Goal: Find specific page/section: Find specific page/section

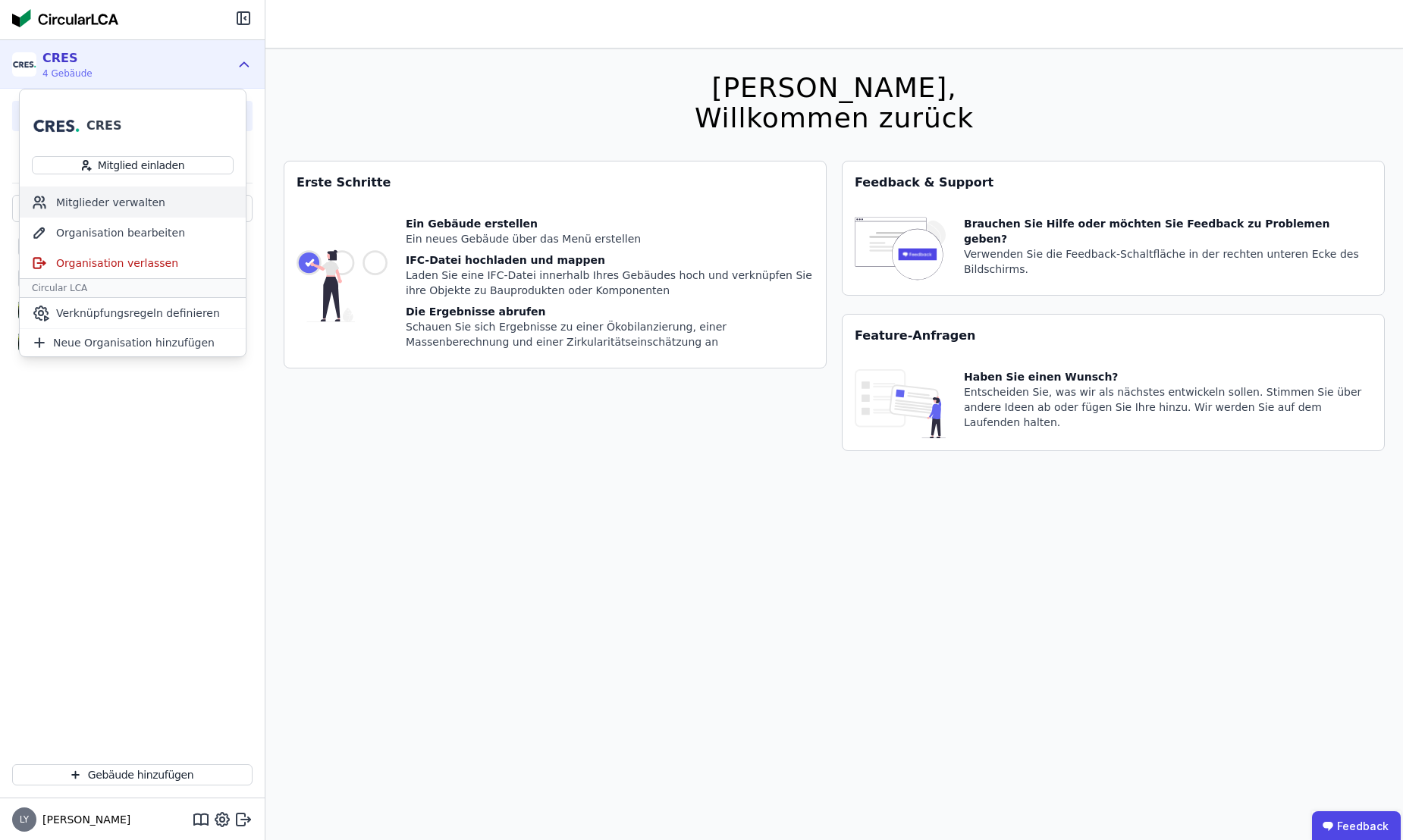
click at [136, 198] on div "Mitglieder verwalten" at bounding box center [133, 203] width 226 height 30
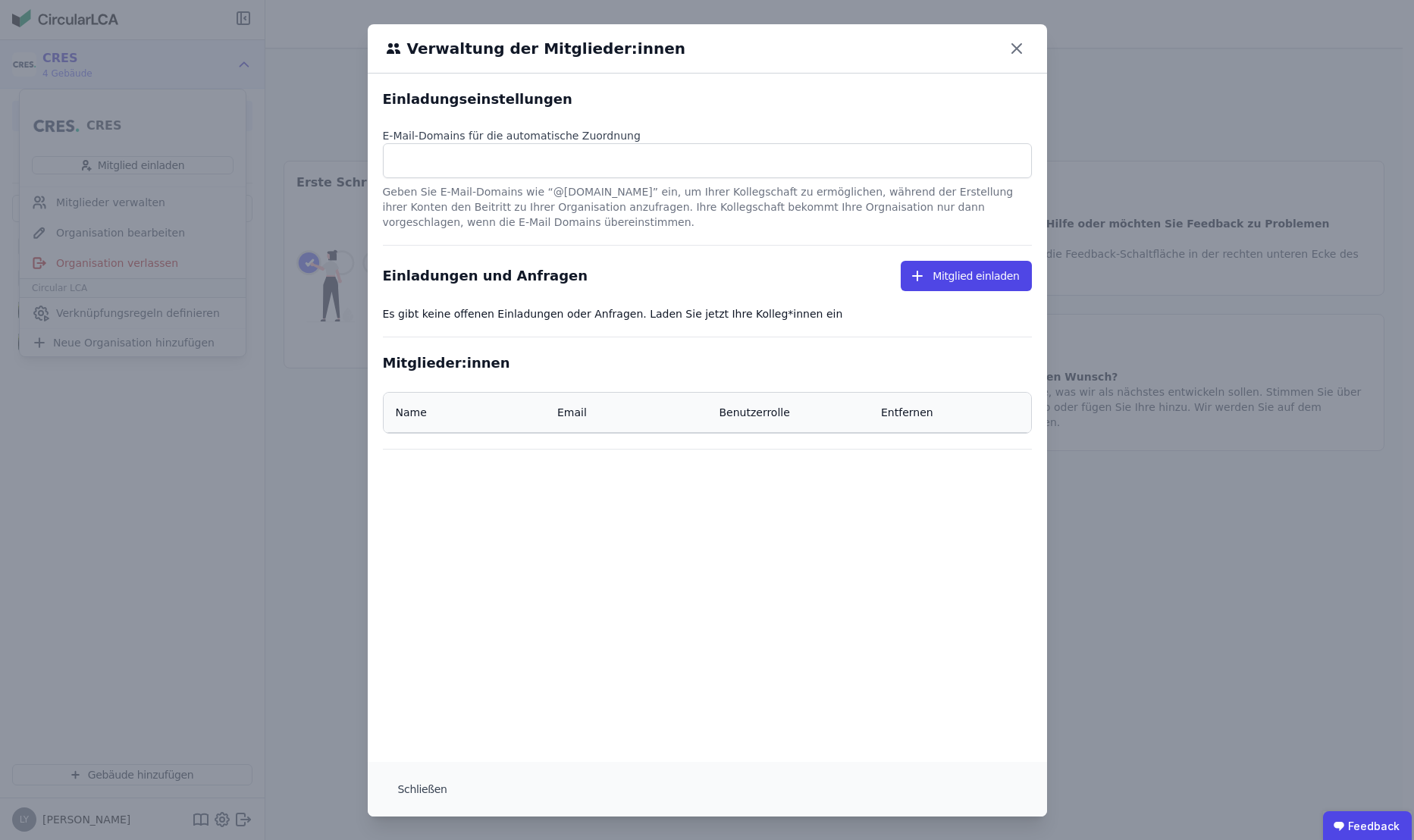
select select "*"
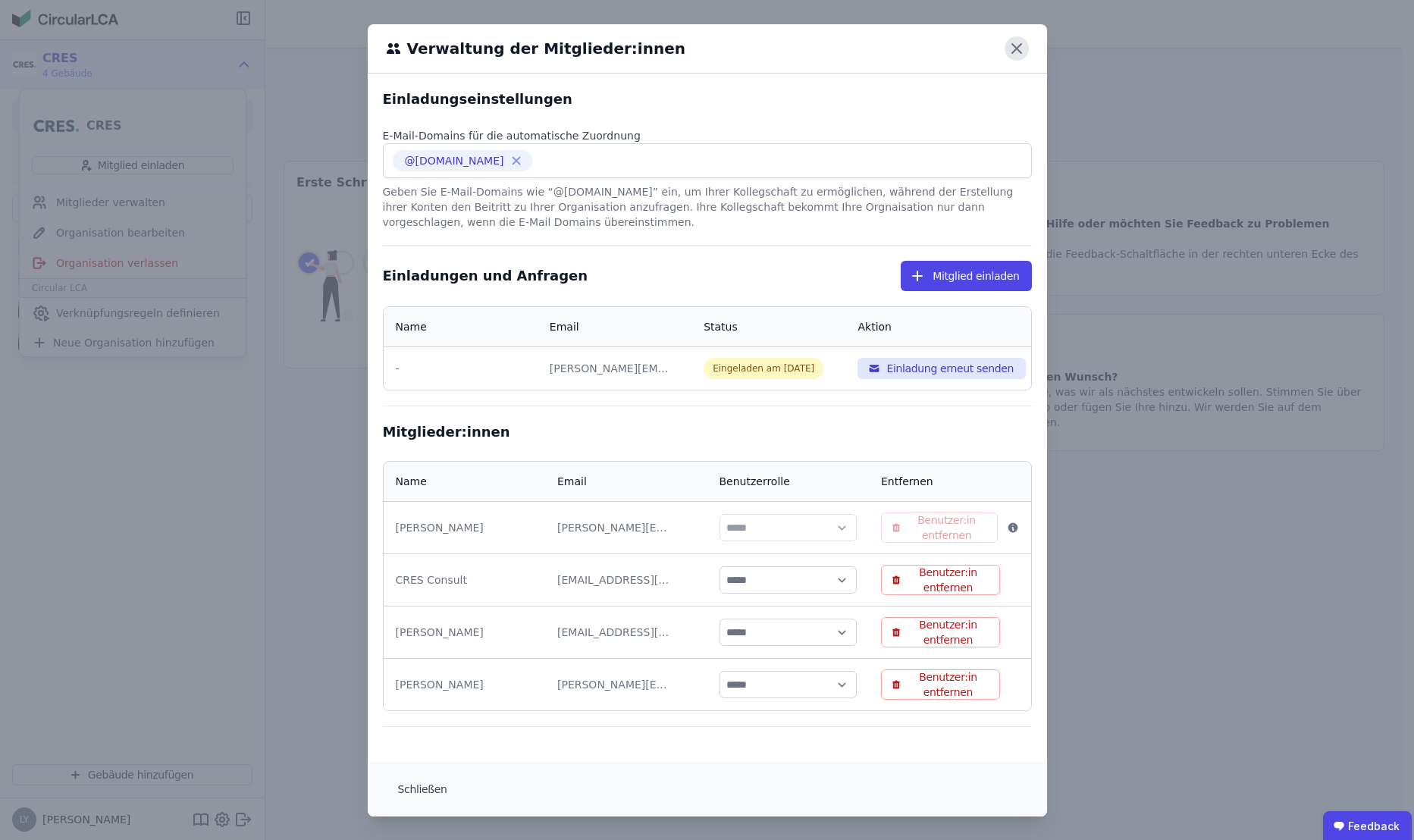
click at [1016, 51] on icon at bounding box center [1017, 48] width 24 height 24
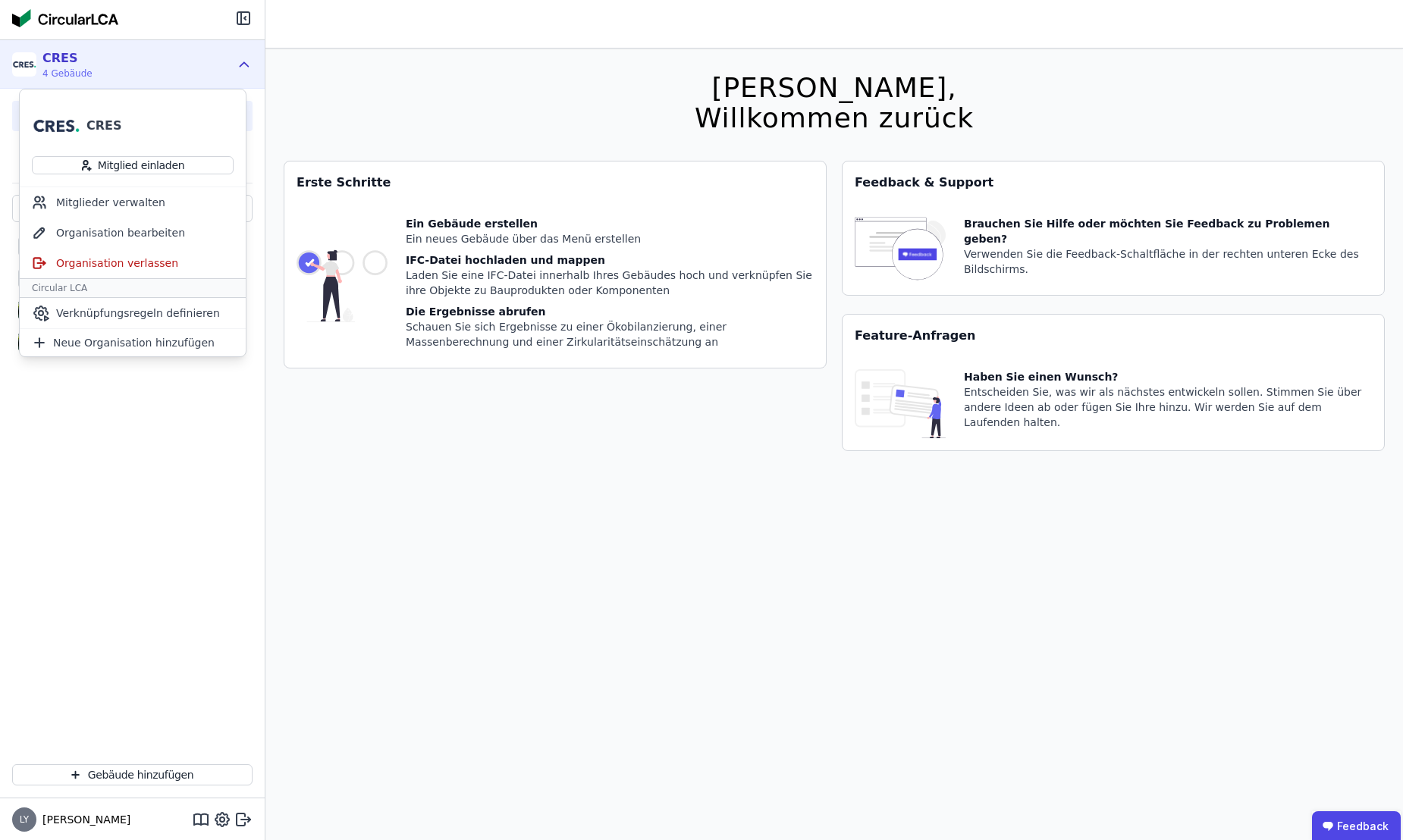
click at [197, 61] on div "CRES 4 Gebäude" at bounding box center [121, 64] width 218 height 30
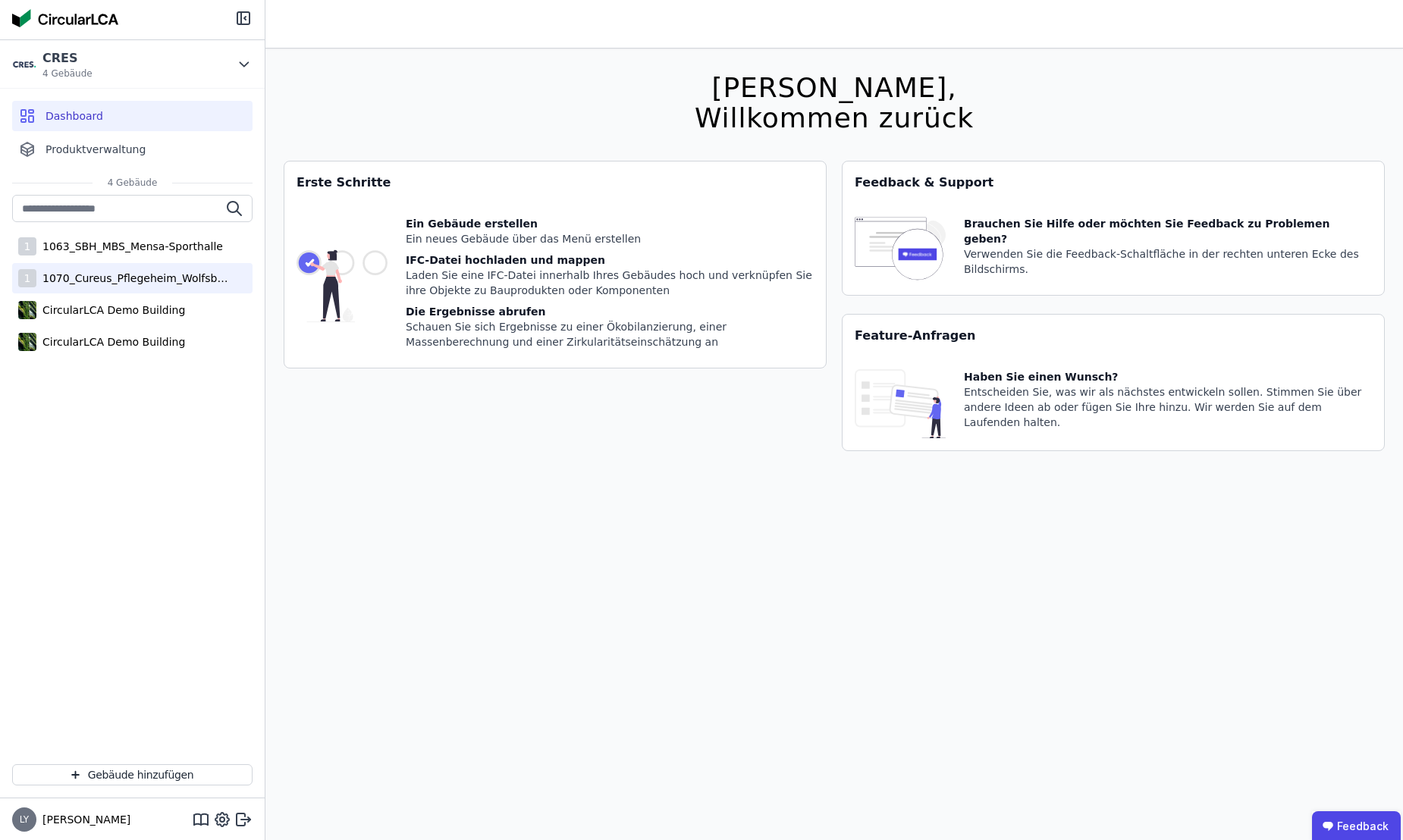
click at [102, 279] on div "1070_Cureus_Pflegeheim_Wolfsbüttel" at bounding box center [134, 279] width 197 height 15
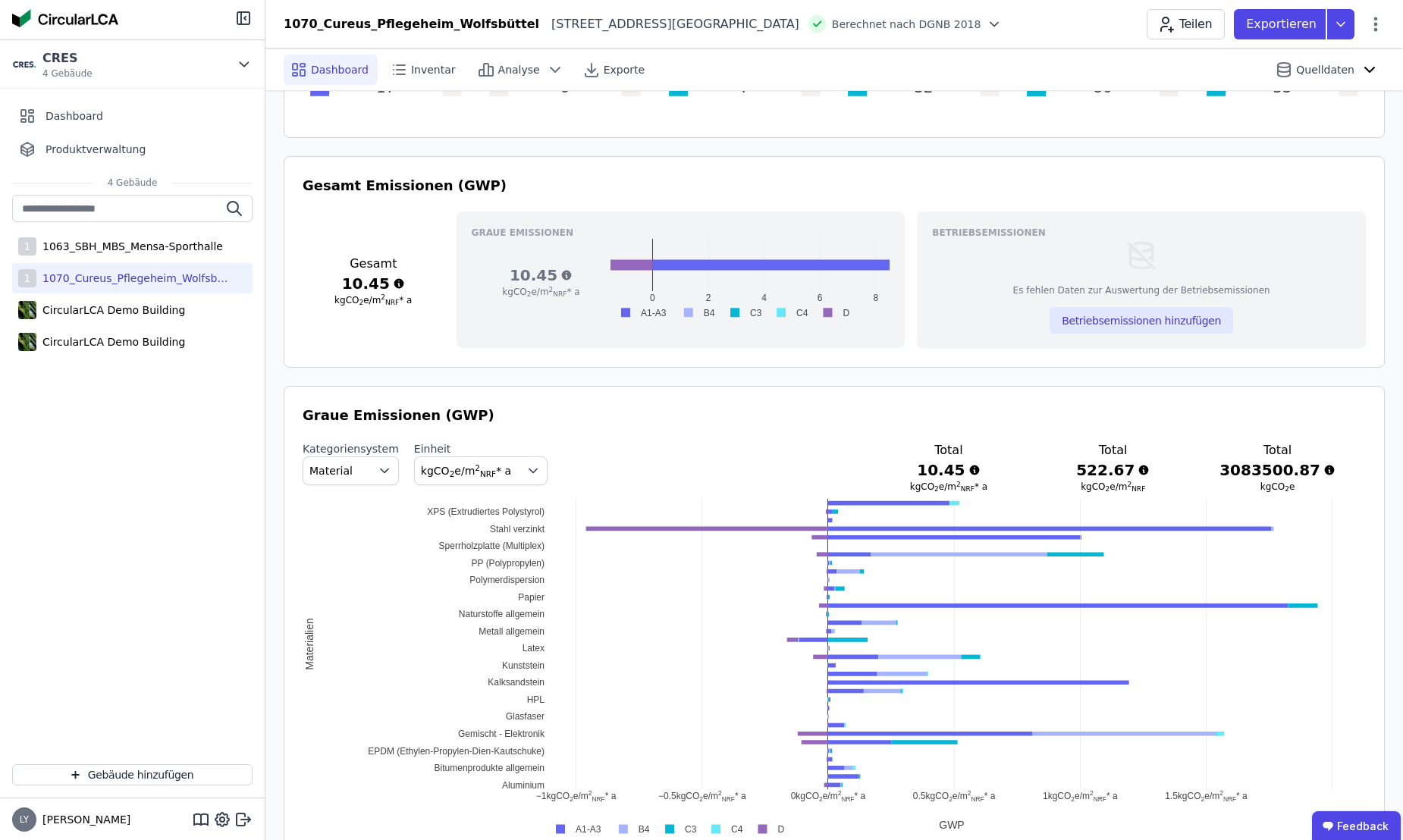
scroll to position [506, 0]
